Goal: Task Accomplishment & Management: Complete application form

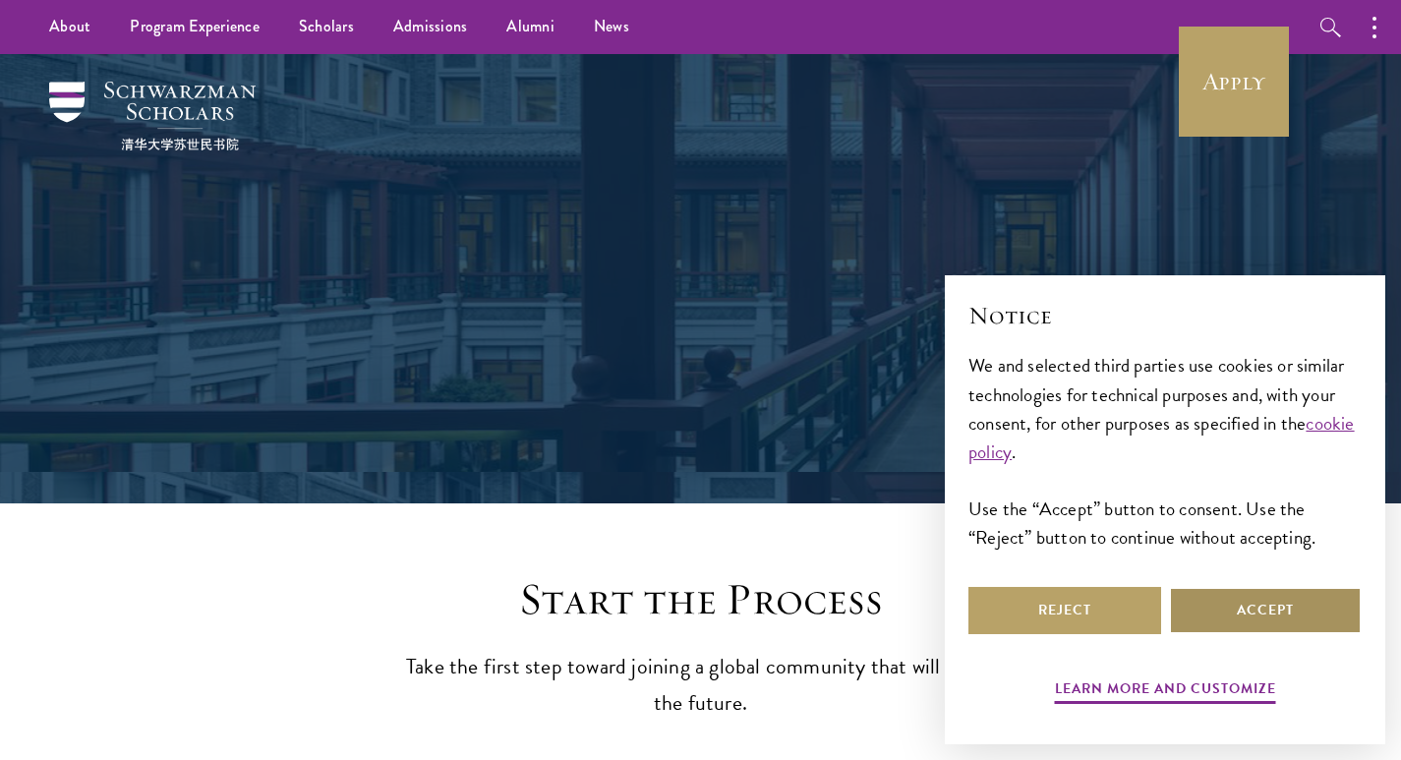
click at [1302, 611] on button "Accept" at bounding box center [1265, 610] width 193 height 47
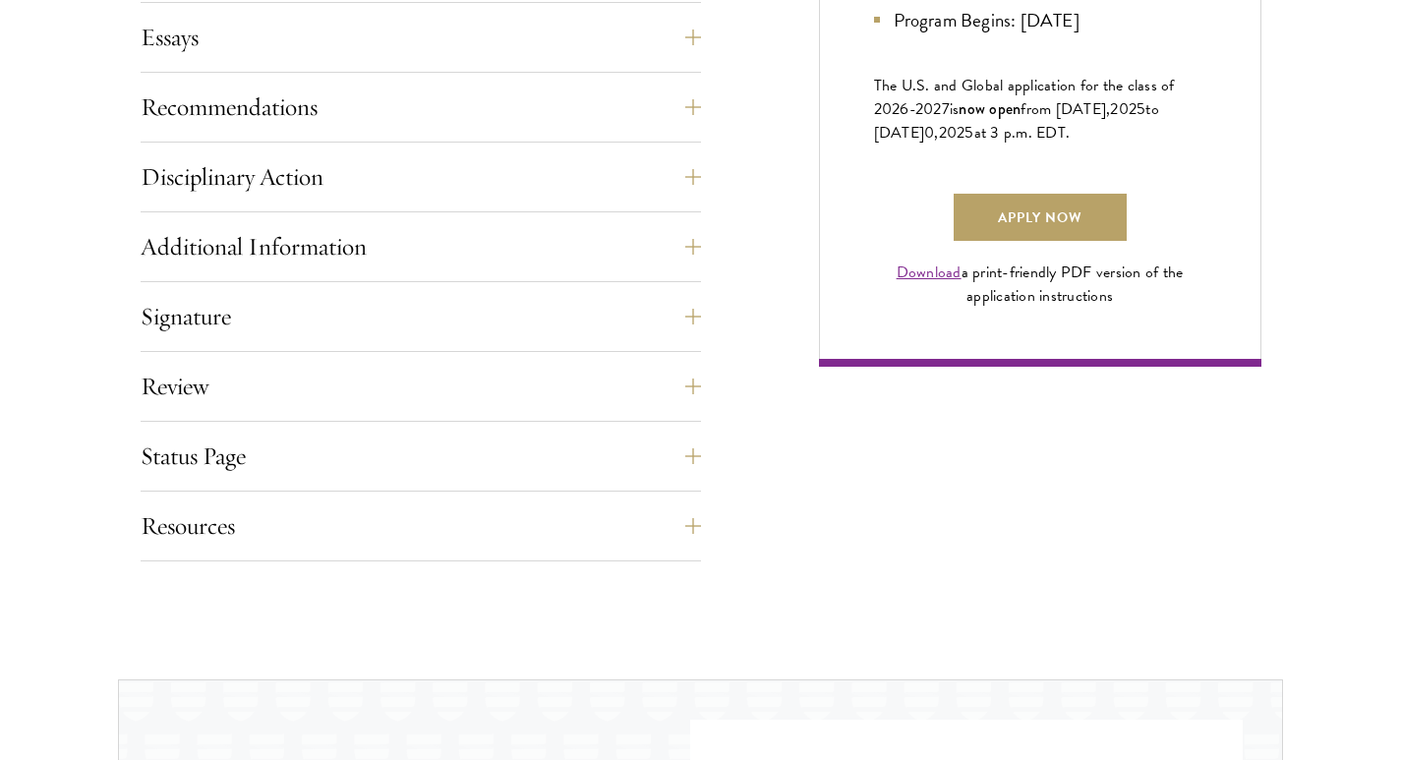
scroll to position [1475, 0]
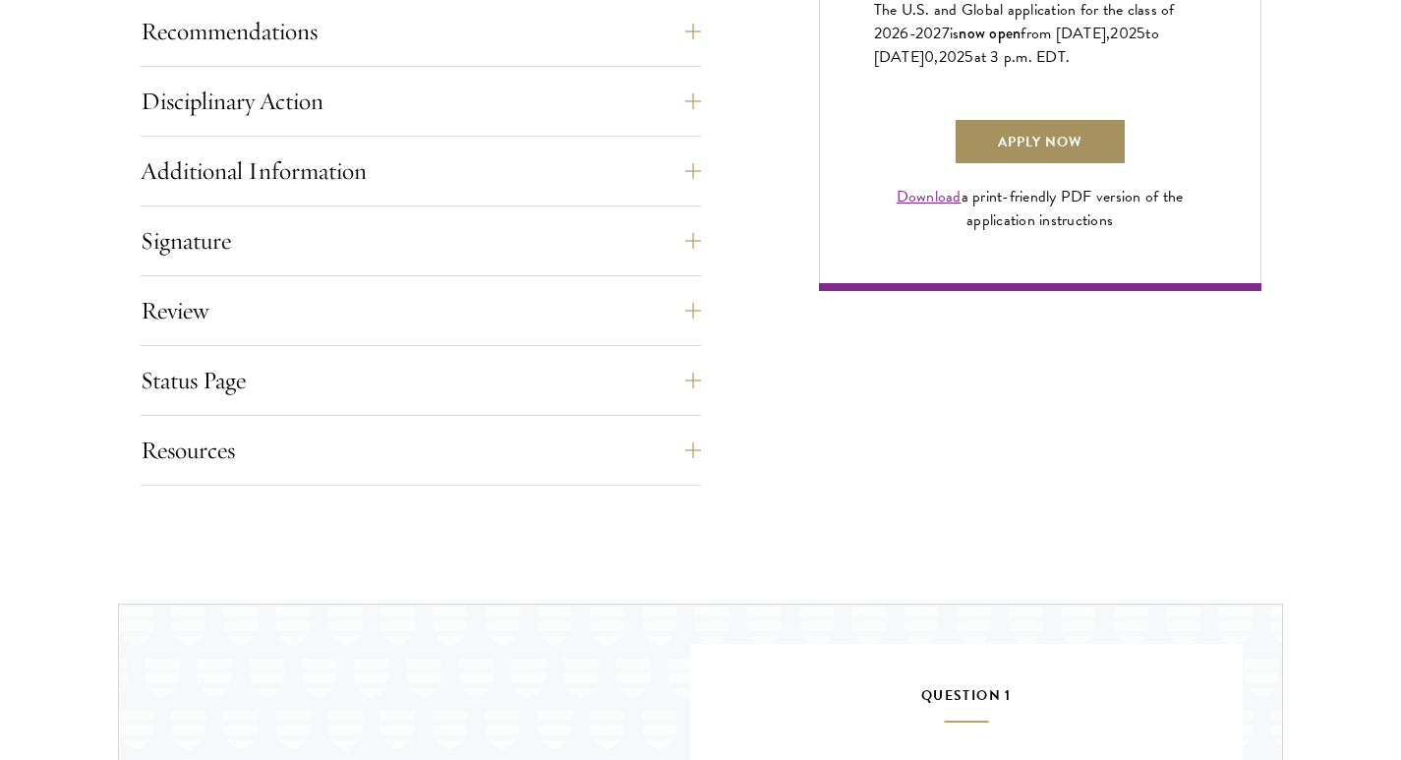
click at [1008, 160] on link "Apply Now" at bounding box center [1040, 141] width 173 height 47
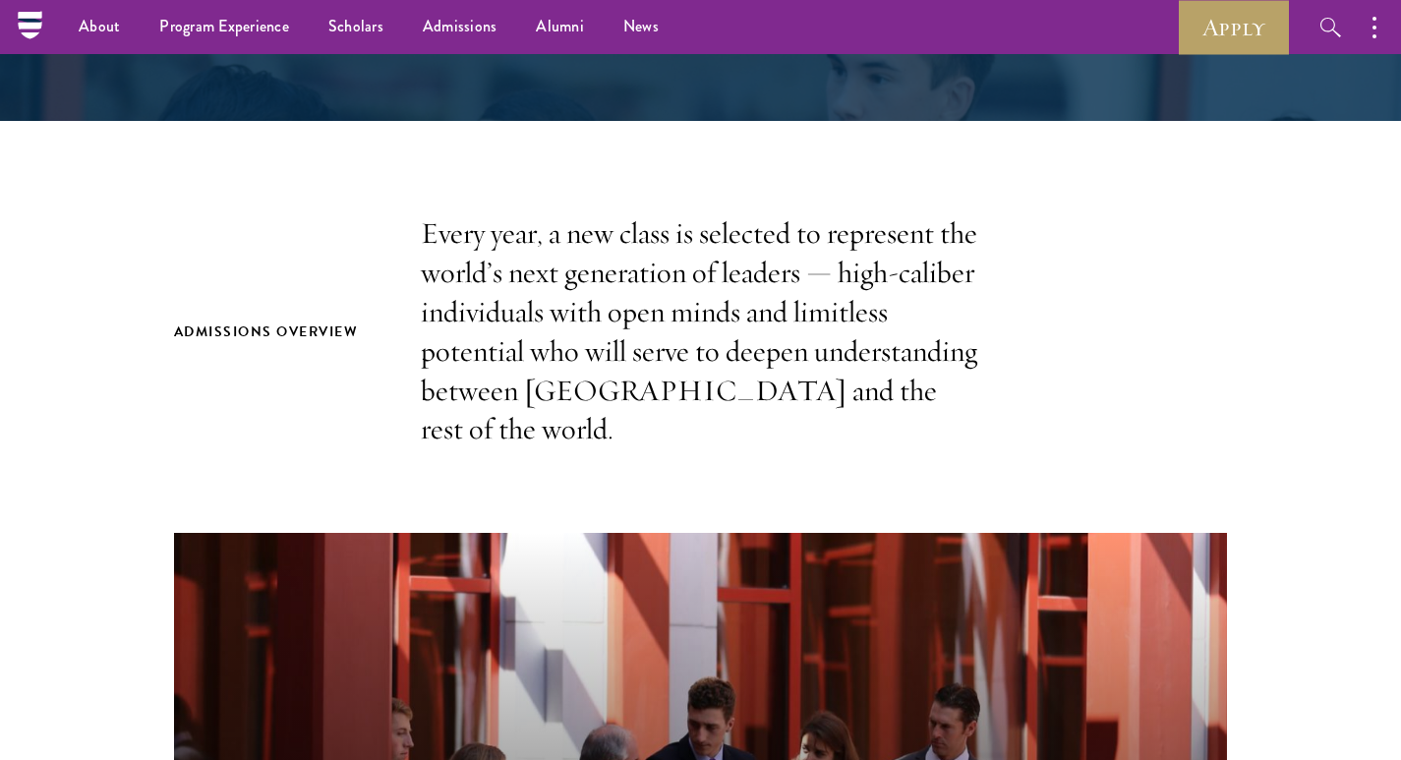
scroll to position [295, 0]
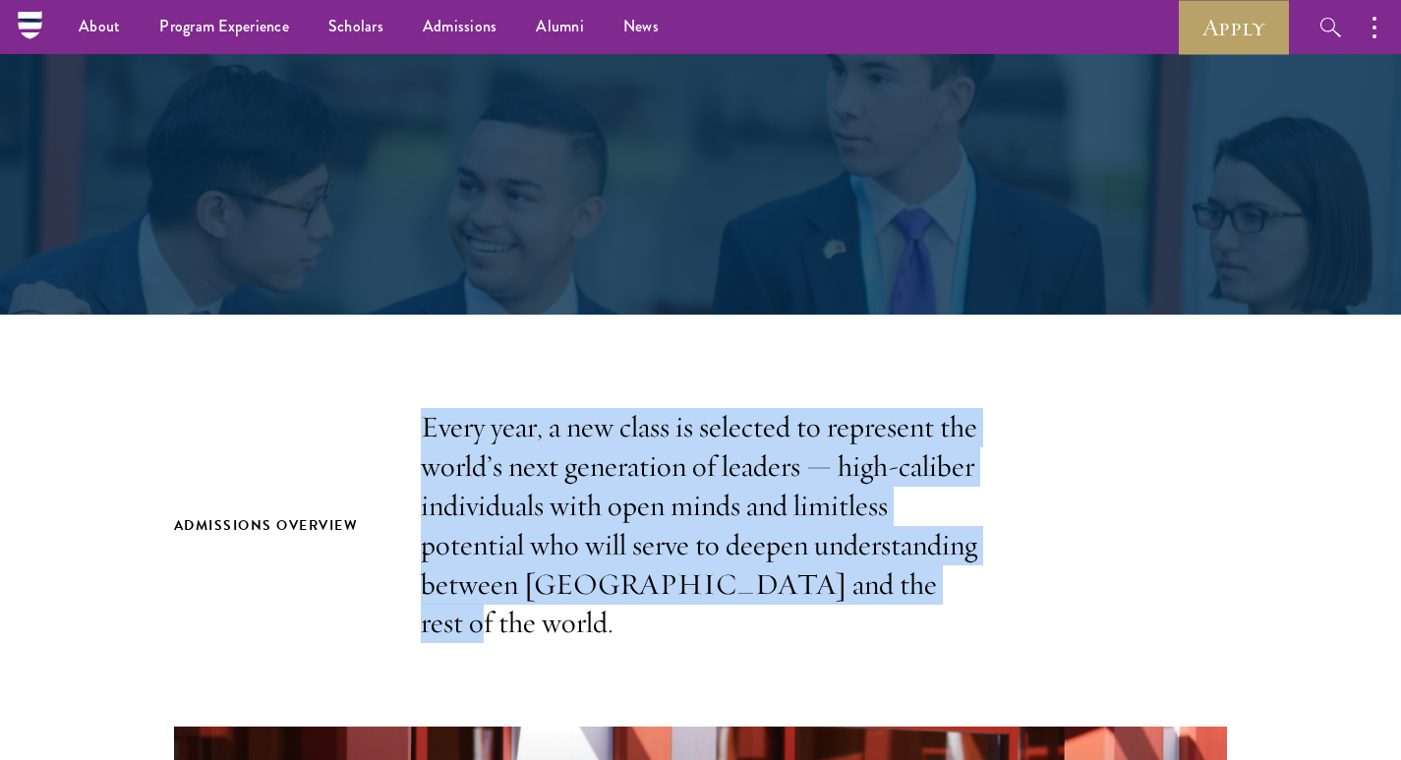
drag, startPoint x: 425, startPoint y: 432, endPoint x: 895, endPoint y: 575, distance: 491.4
click at [895, 575] on p "Every year, a new class is selected to represent the world’s next generation of…" at bounding box center [701, 525] width 560 height 235
click at [679, 458] on p "Every year, a new class is selected to represent the world’s next generation of…" at bounding box center [701, 525] width 560 height 235
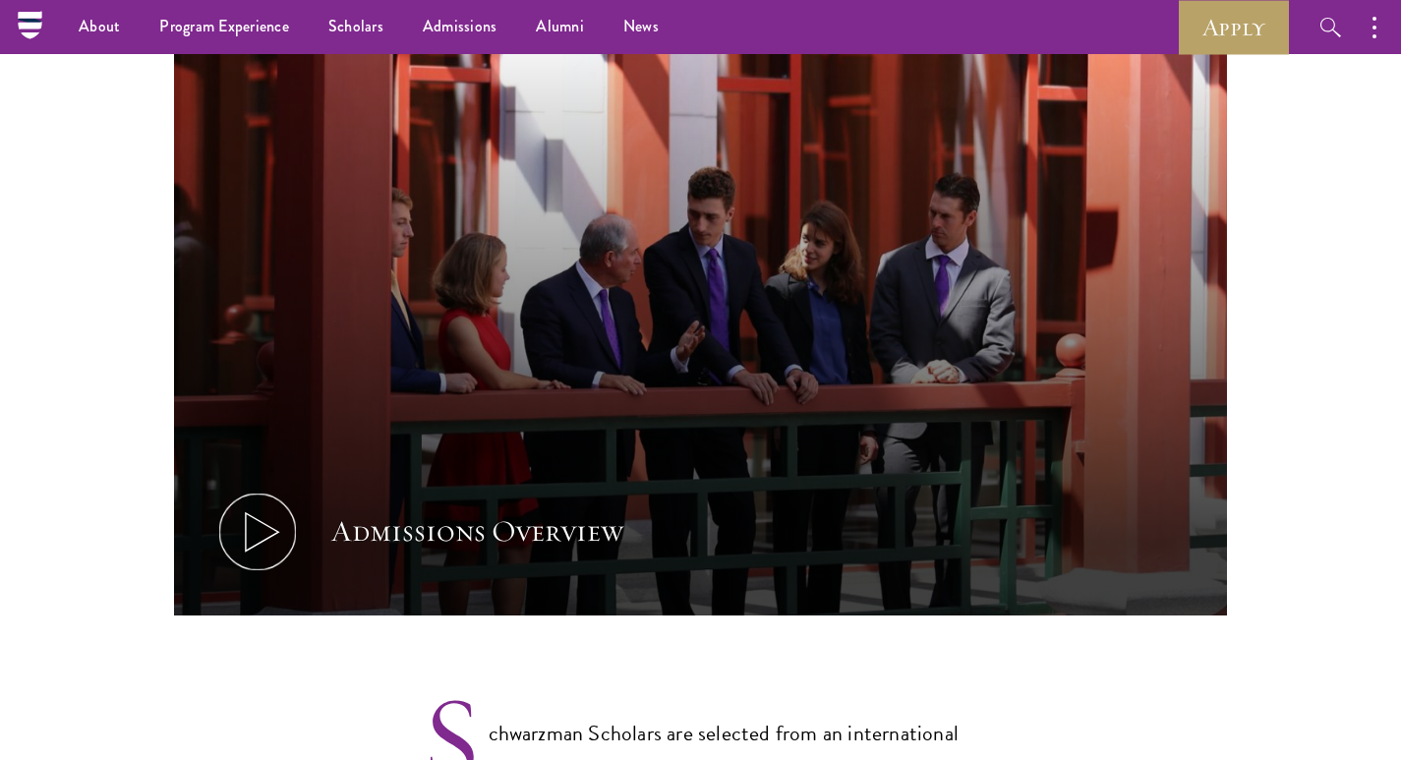
scroll to position [983, 0]
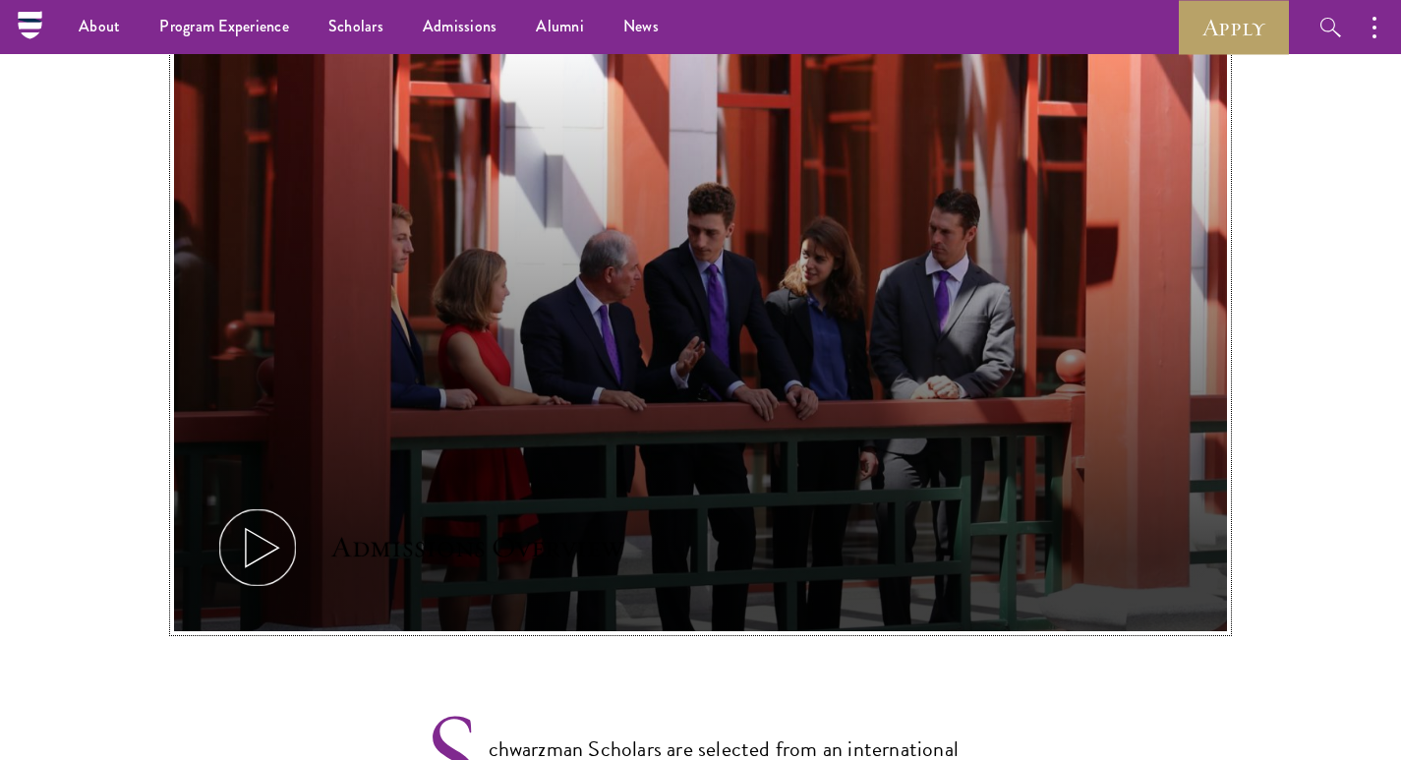
click at [273, 504] on icon at bounding box center [257, 547] width 88 height 88
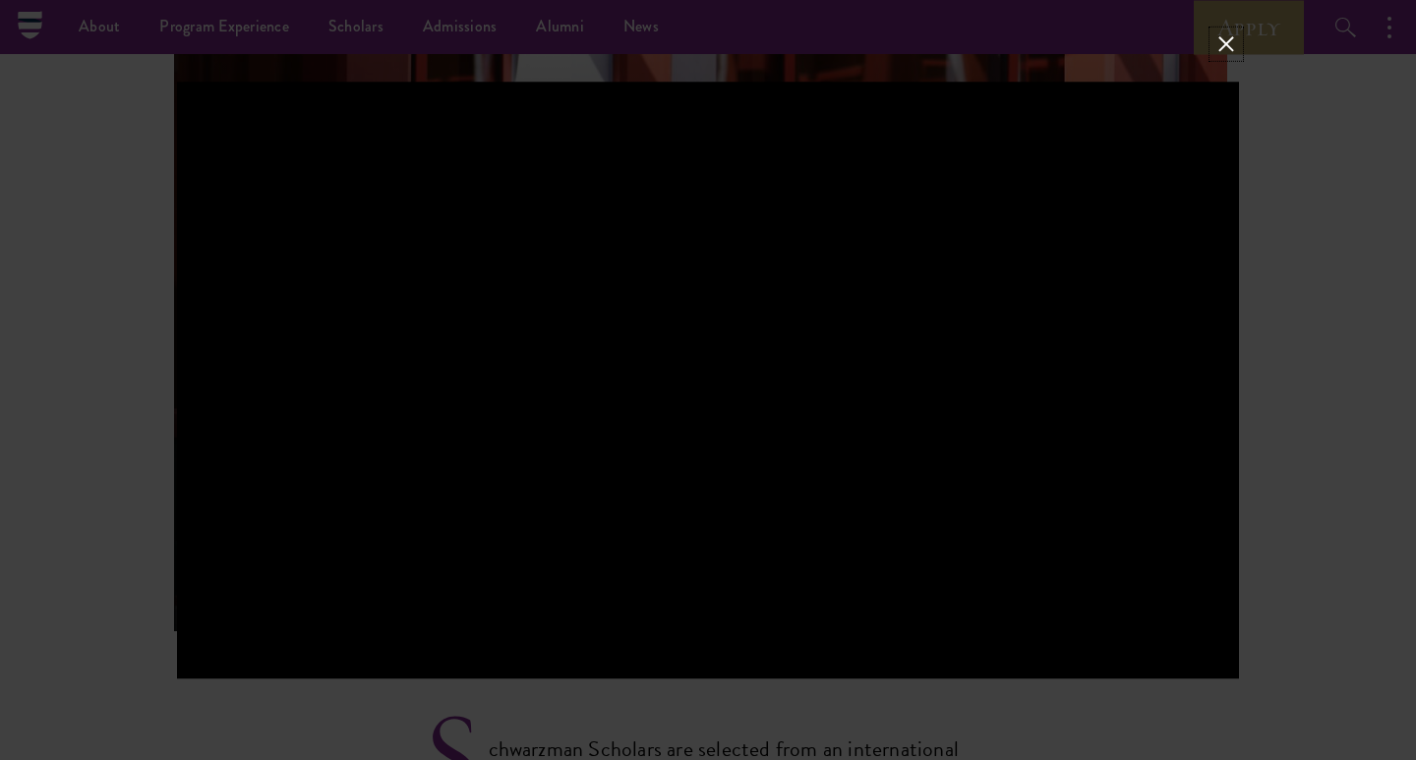
click at [1223, 45] on button at bounding box center [1226, 43] width 26 height 26
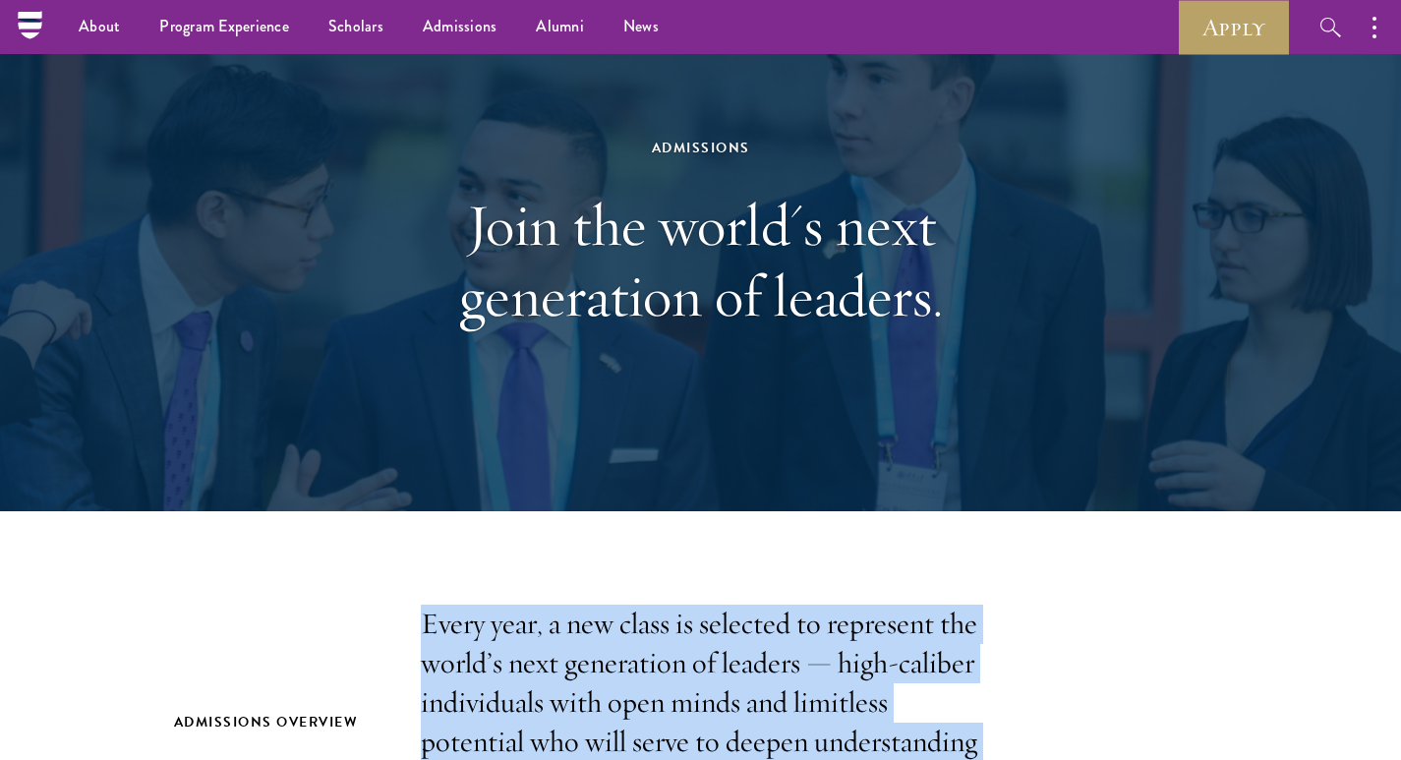
scroll to position [0, 0]
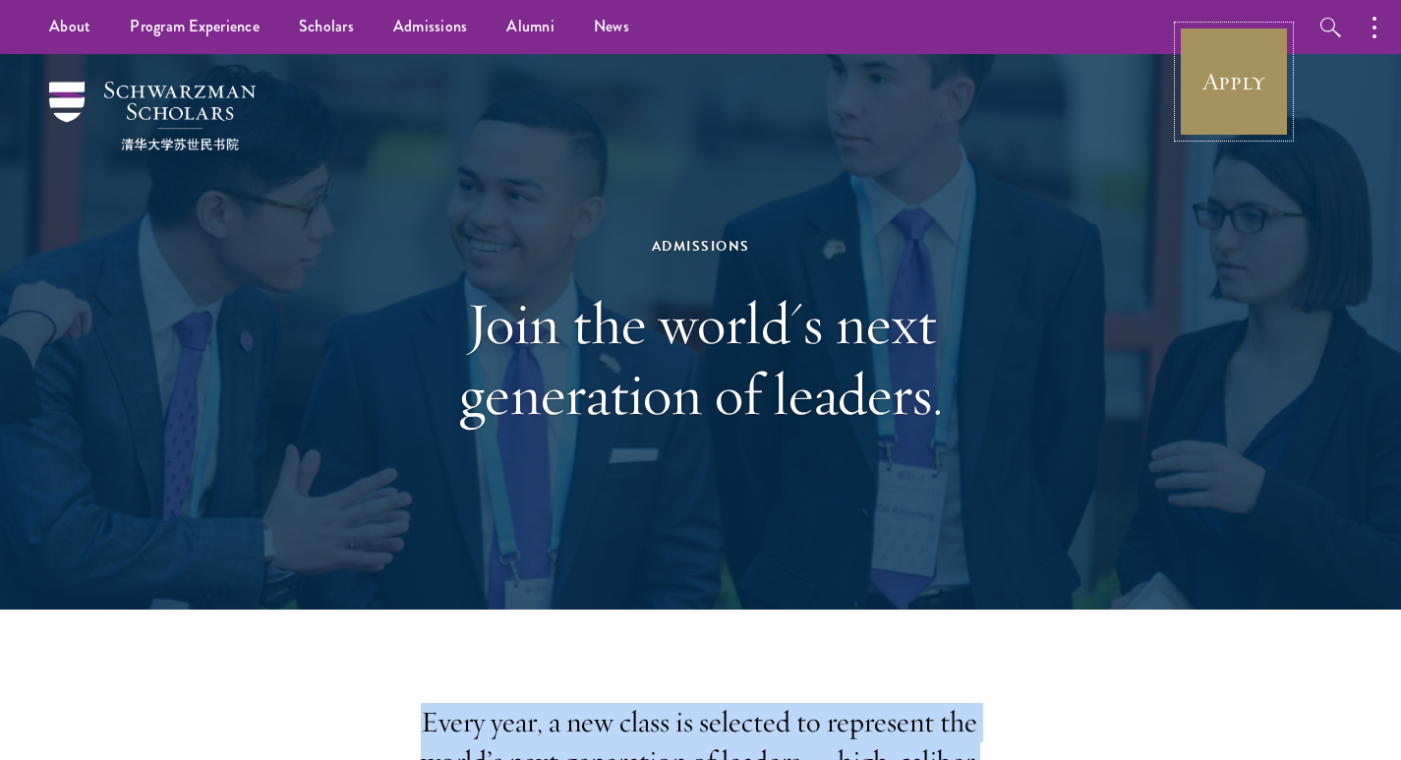
click at [1248, 75] on link "Apply" at bounding box center [1234, 82] width 110 height 110
